Goal: Task Accomplishment & Management: Manage account settings

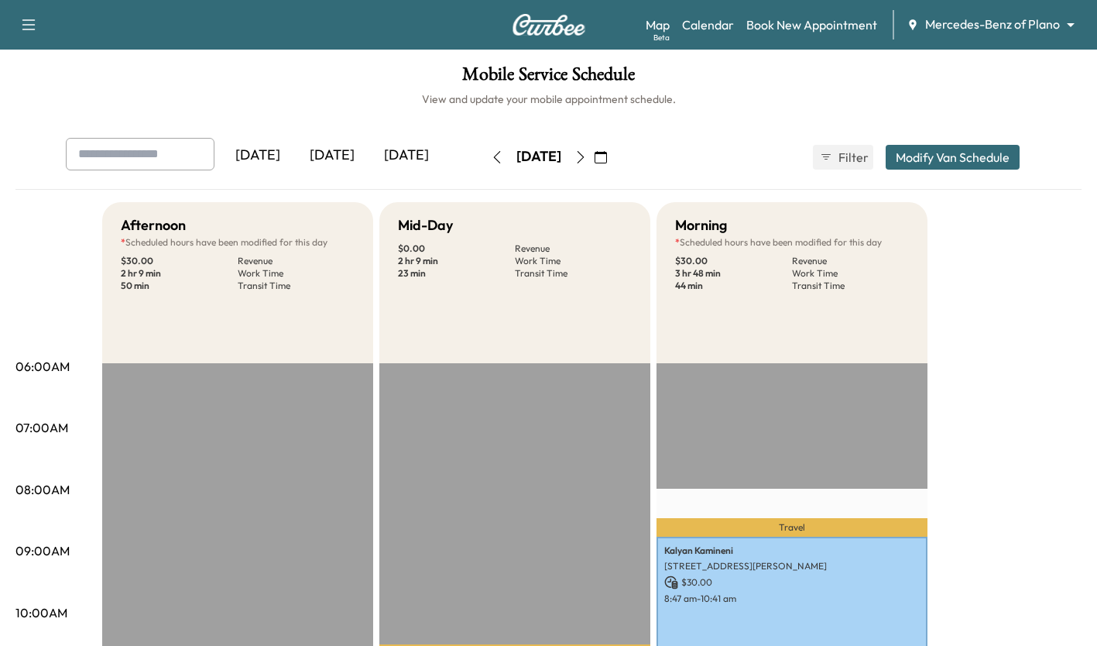
click at [587, 151] on icon "button" at bounding box center [581, 157] width 12 height 12
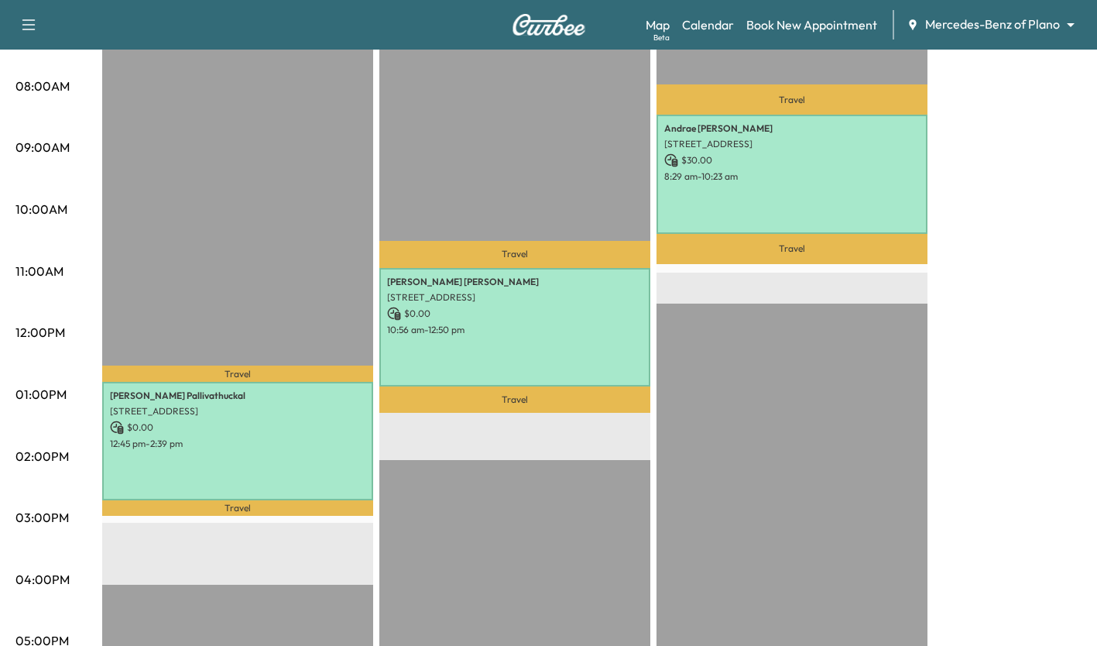
scroll to position [401, 0]
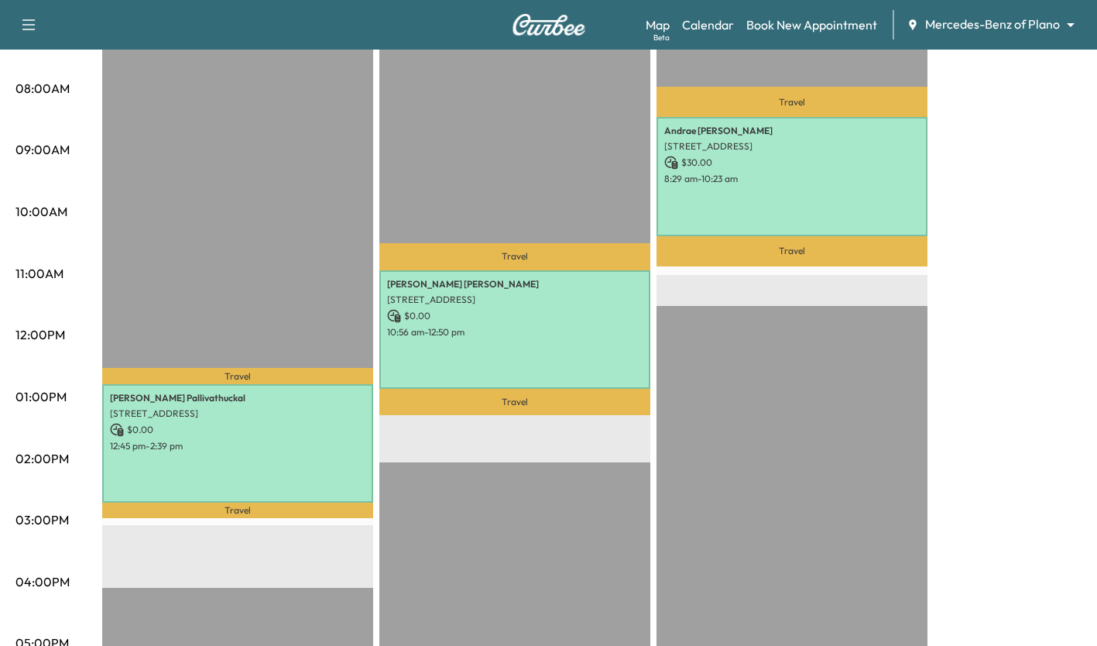
click at [805, 174] on p "8:29 am - 10:23 am" at bounding box center [792, 179] width 256 height 12
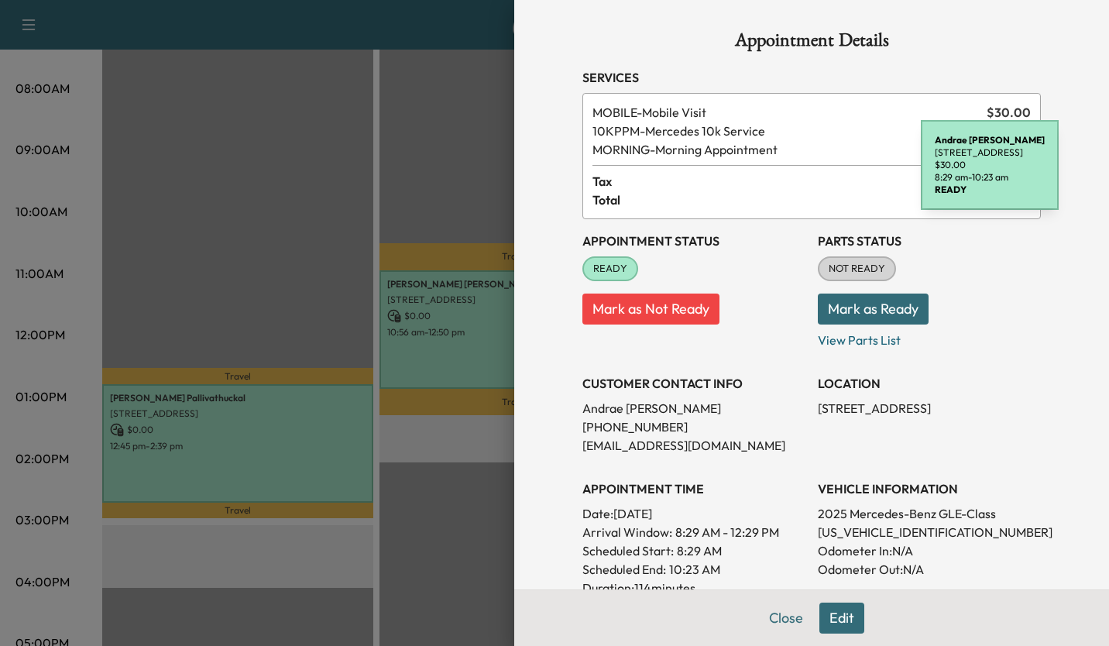
click at [273, 257] on div at bounding box center [554, 323] width 1109 height 646
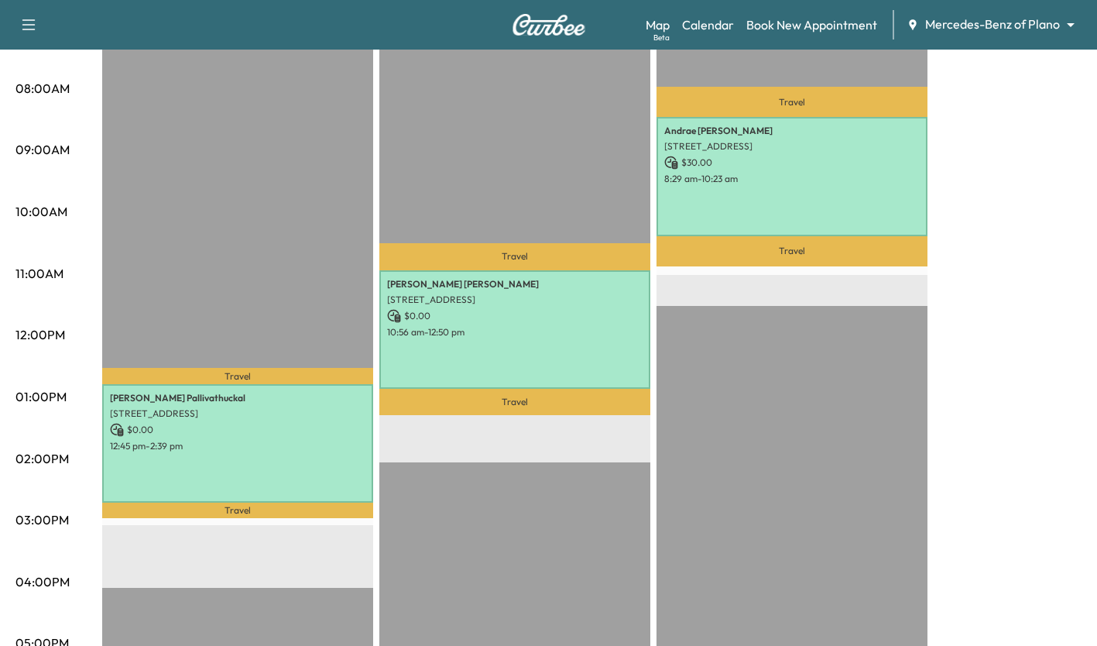
click at [808, 187] on div "Andrae Mckenzie 1916 Prickly Poppy Ct, Krugerville, TX 76227, USA $ 30.00 8:29 …" at bounding box center [792, 176] width 271 height 118
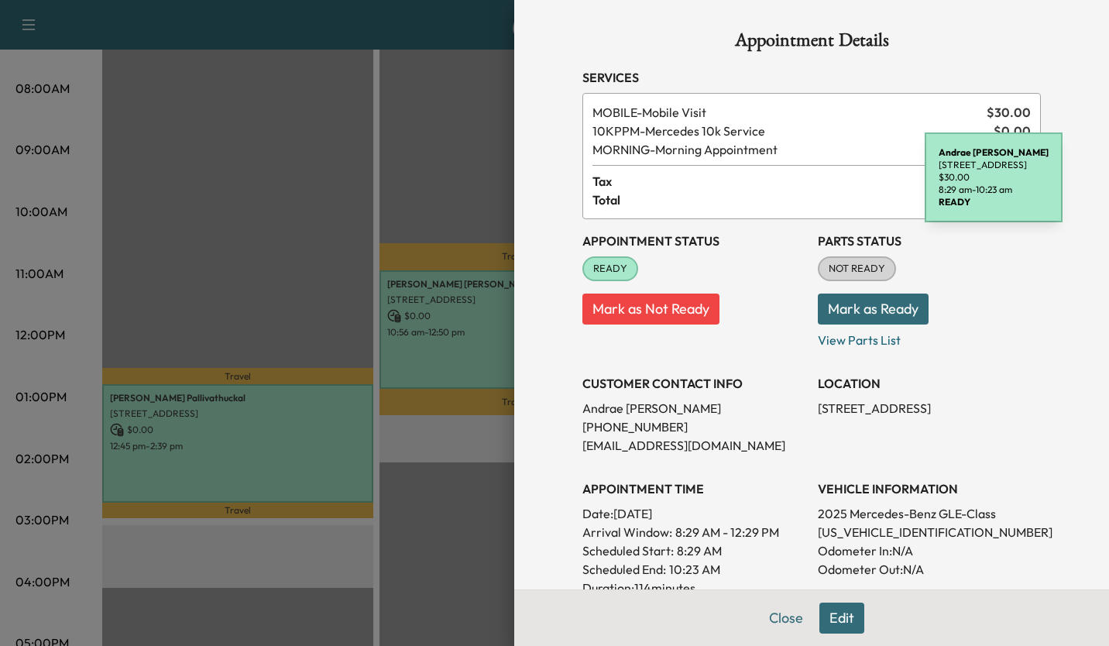
click at [256, 285] on div at bounding box center [554, 323] width 1109 height 646
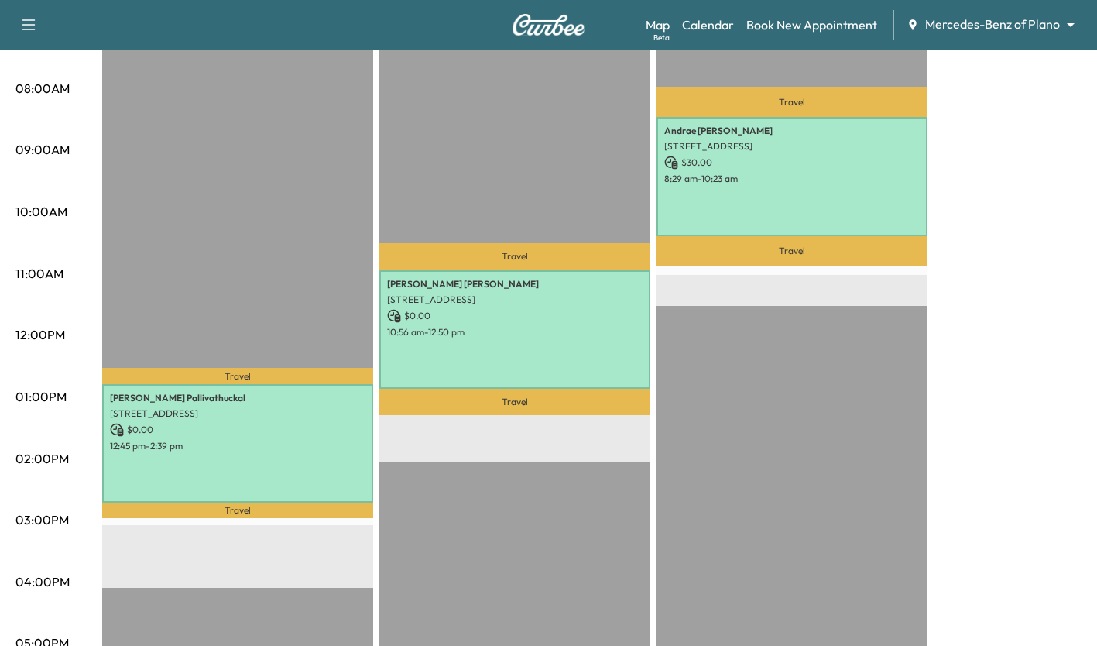
click at [561, 376] on div "Maria Ruvalcaba 11009 Harmony Hill Ln, Rowlett, TX 75089, USA $ 0.00 10:56 am -…" at bounding box center [514, 329] width 271 height 118
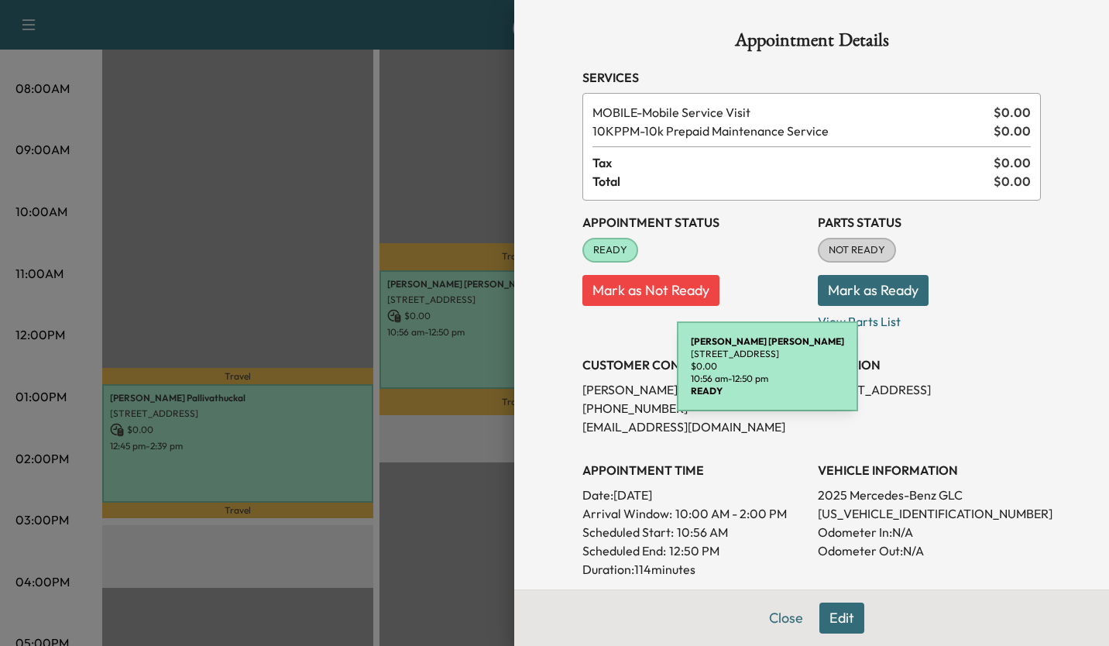
click at [249, 284] on div at bounding box center [554, 323] width 1109 height 646
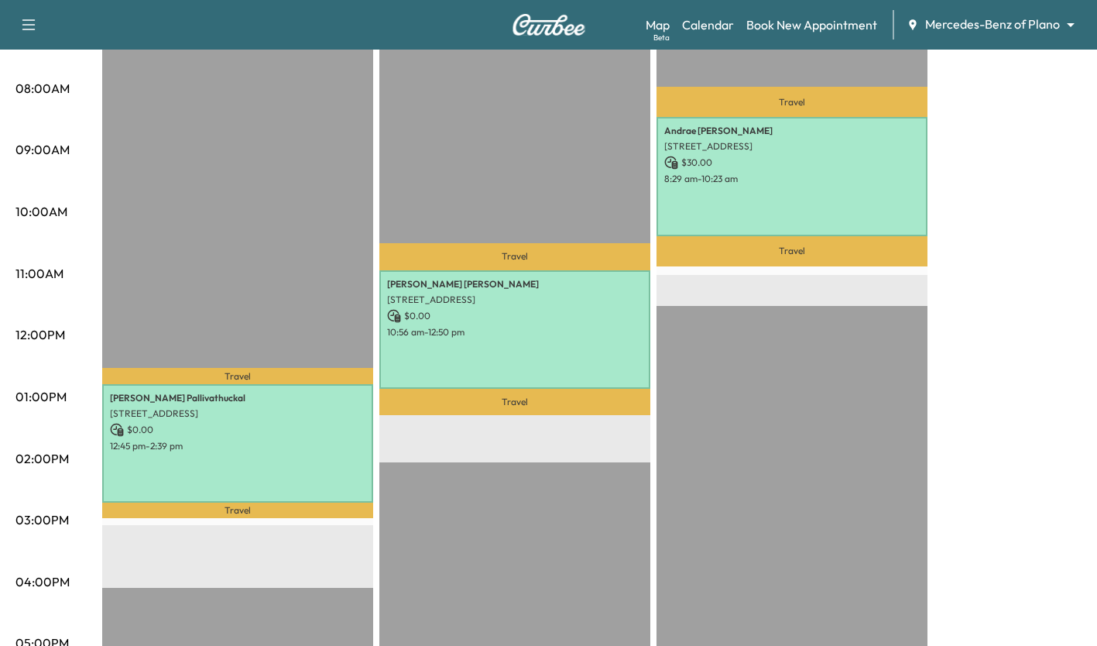
click at [813, 184] on div "Andrae Mckenzie 1916 Prickly Poppy Ct, Krugerville, TX 76227, USA $ 30.00 8:29 …" at bounding box center [792, 176] width 271 height 118
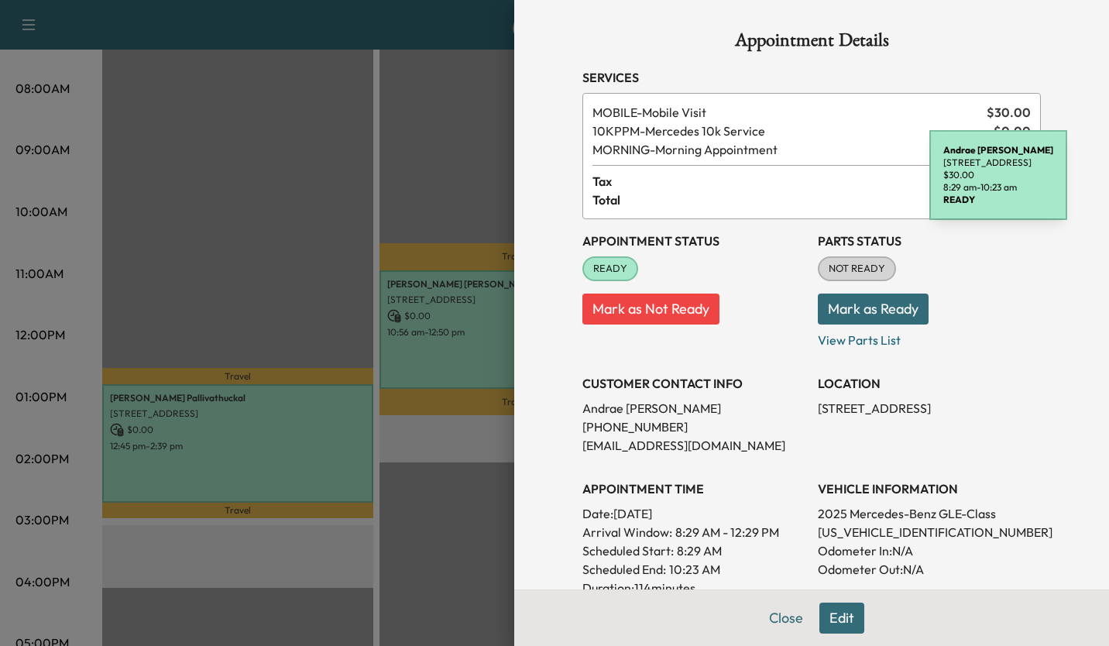
click at [243, 276] on div at bounding box center [554, 323] width 1109 height 646
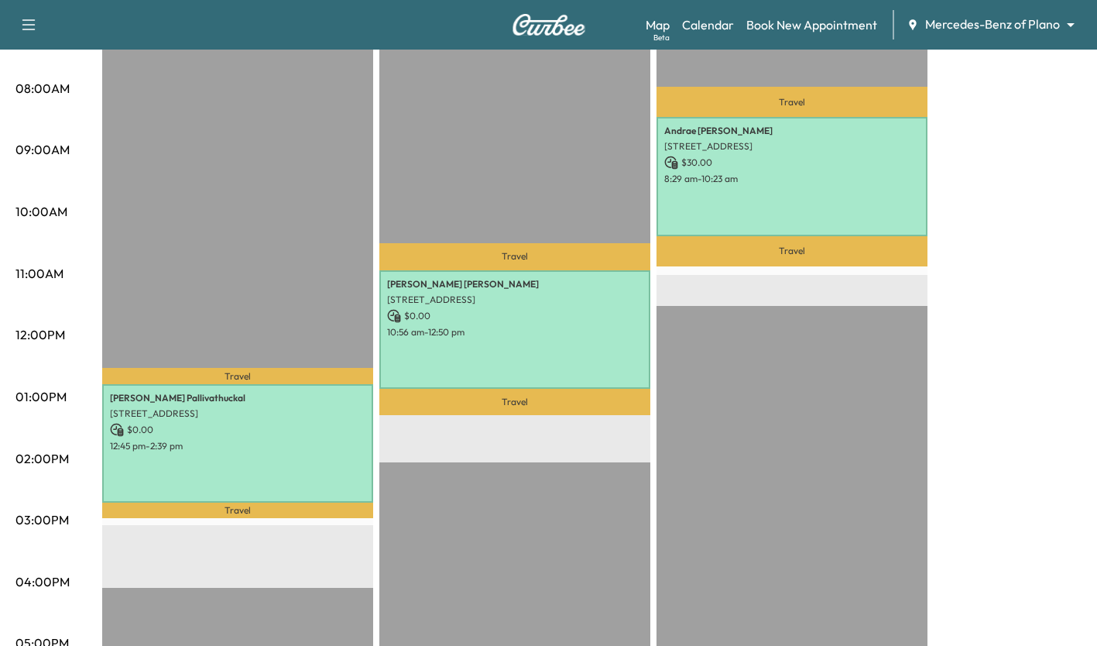
click at [298, 431] on p "$ 0.00" at bounding box center [238, 430] width 256 height 14
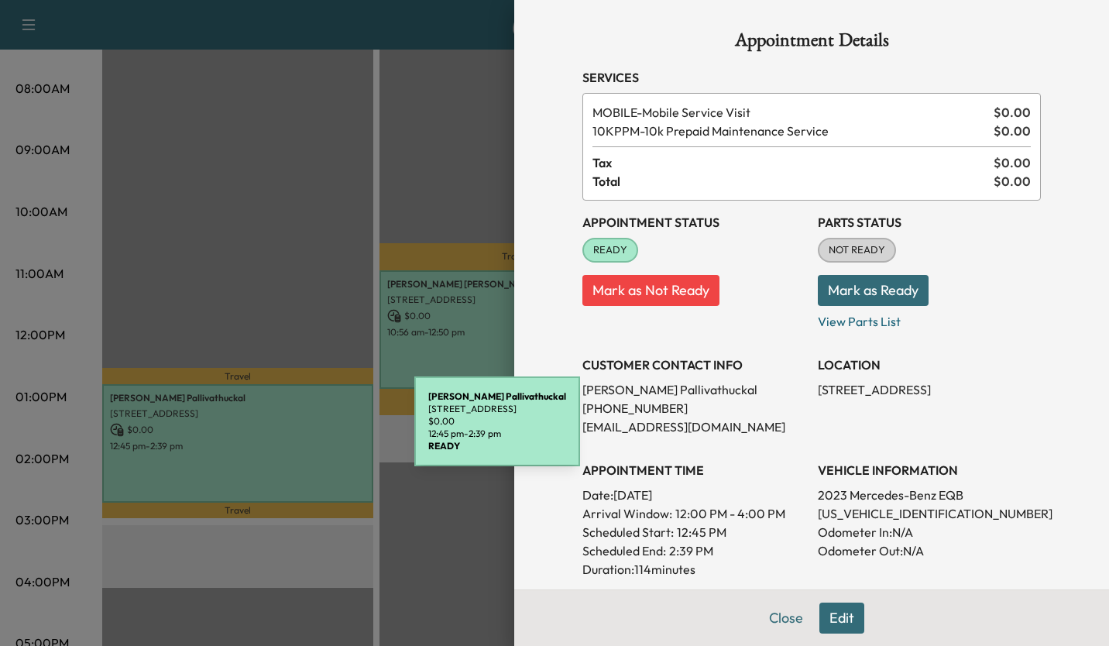
click at [243, 266] on div at bounding box center [554, 323] width 1109 height 646
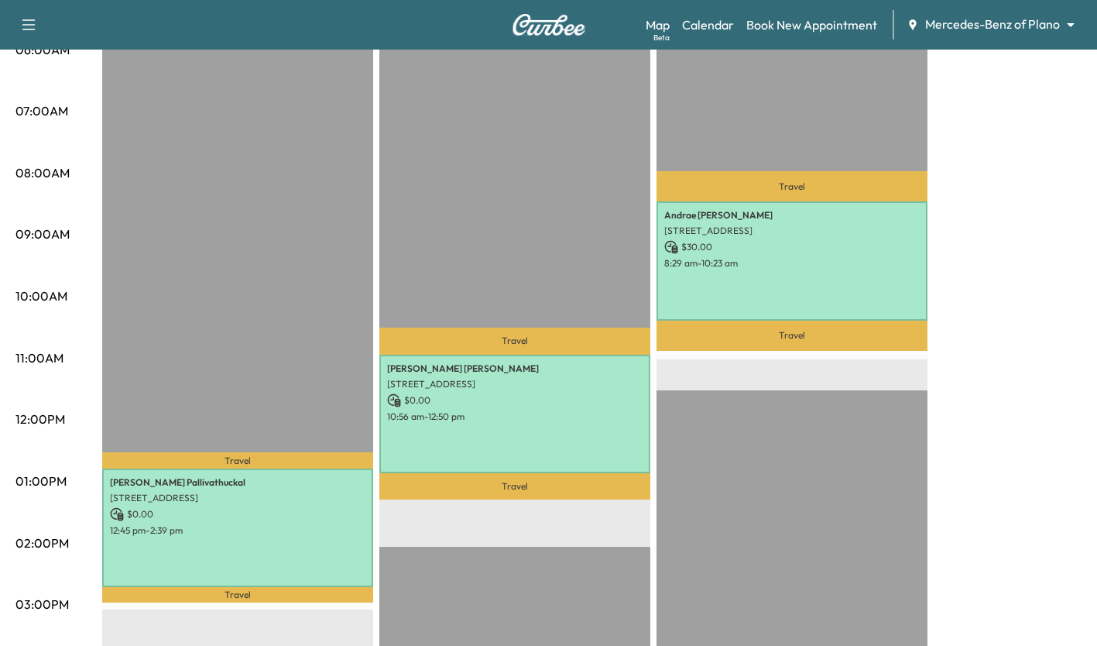
scroll to position [314, 0]
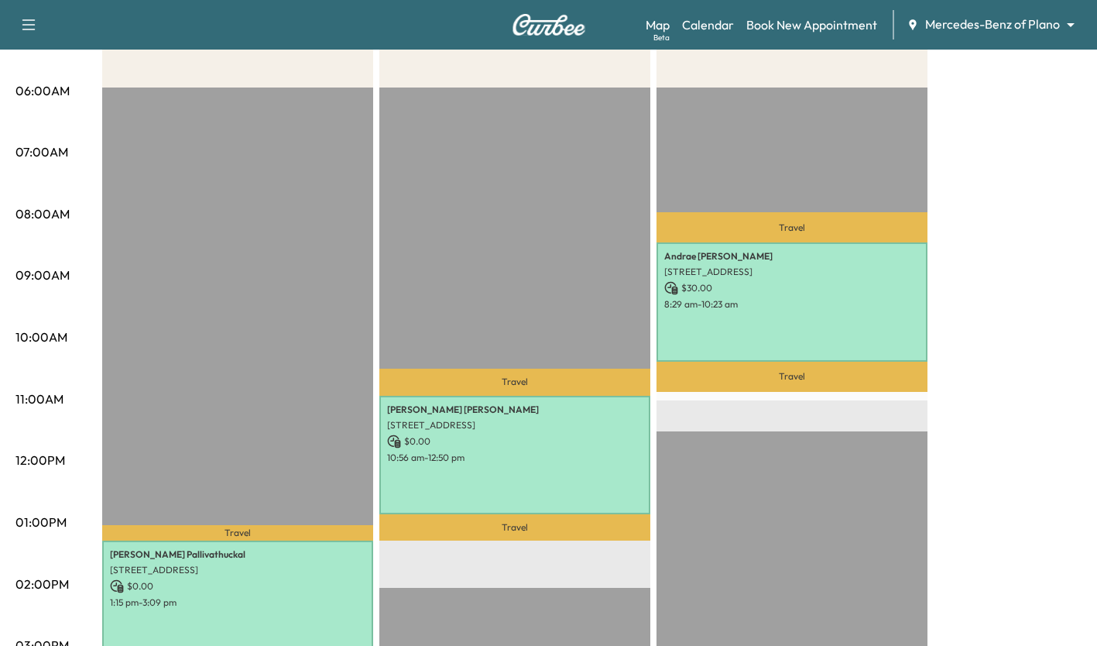
scroll to position [329, 0]
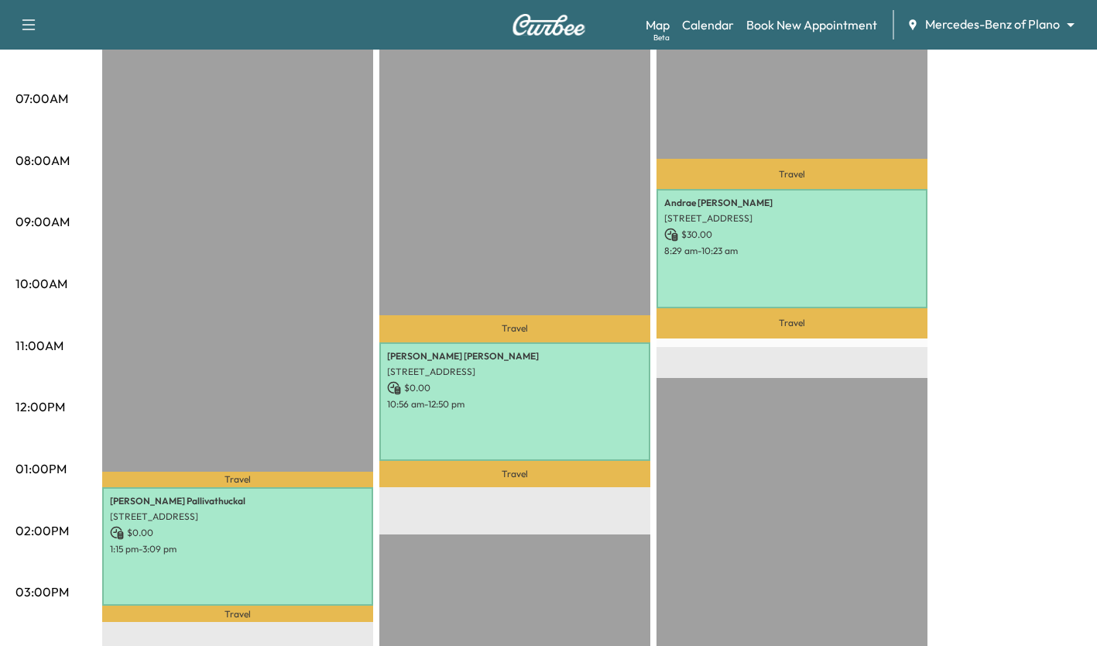
click at [774, 528] on div "Travel [PERSON_NAME] [STREET_ADDRESS] $ 30.00 8:29 am - 10:23 am Travel EST Sta…" at bounding box center [792, 534] width 271 height 1001
